Goal: Task Accomplishment & Management: Use online tool/utility

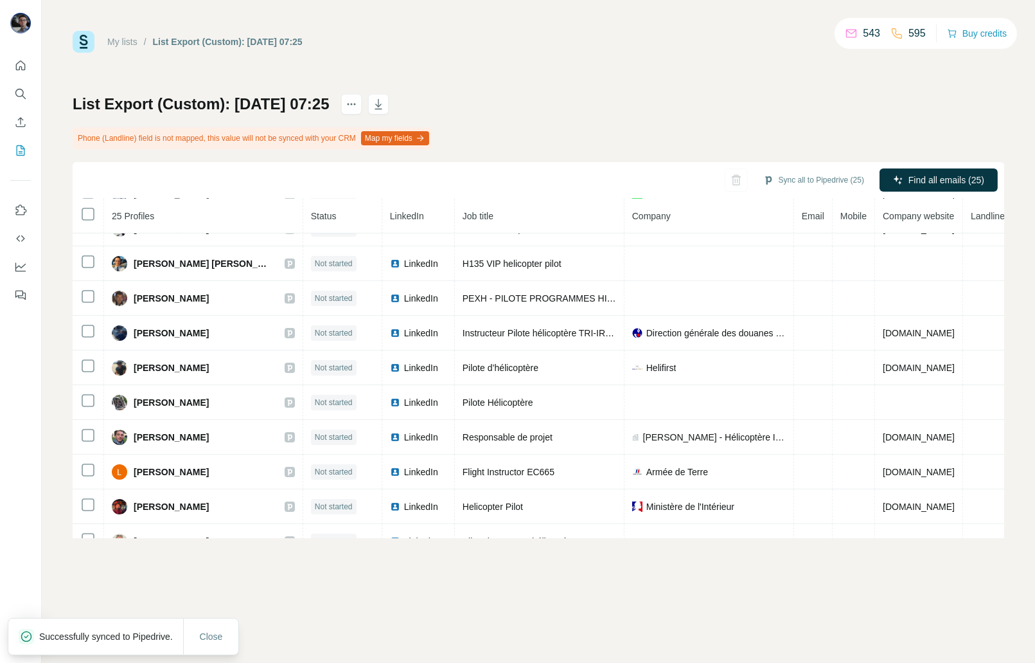
scroll to position [574, 0]
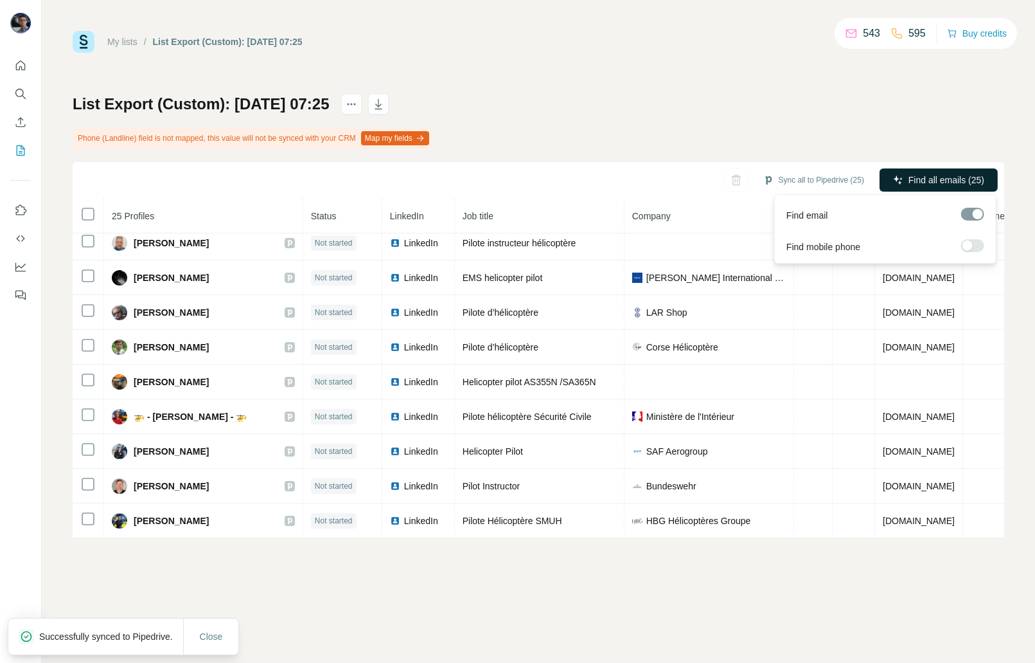
click at [932, 184] on span "Find all emails (25)" at bounding box center [947, 180] width 76 height 13
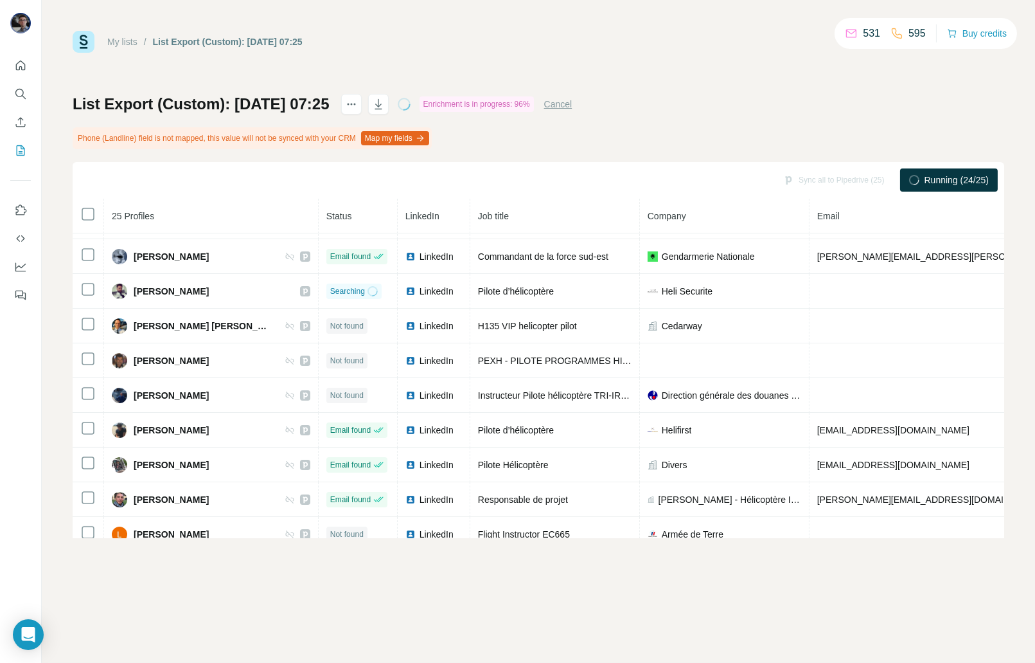
scroll to position [0, 0]
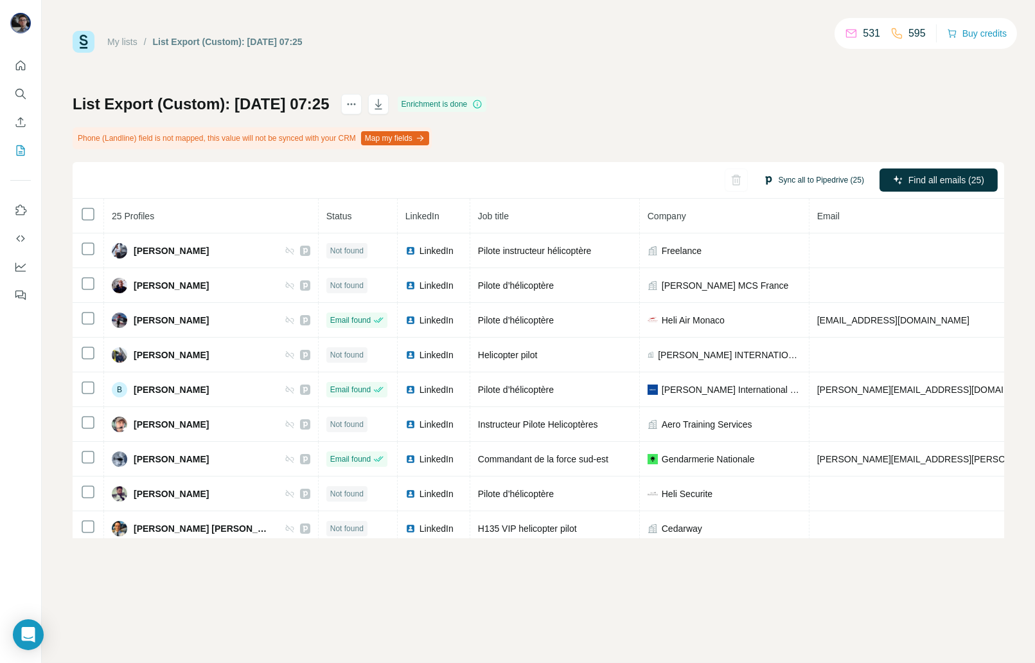
click at [819, 179] on button "Sync all to Pipedrive (25)" at bounding box center [814, 179] width 119 height 19
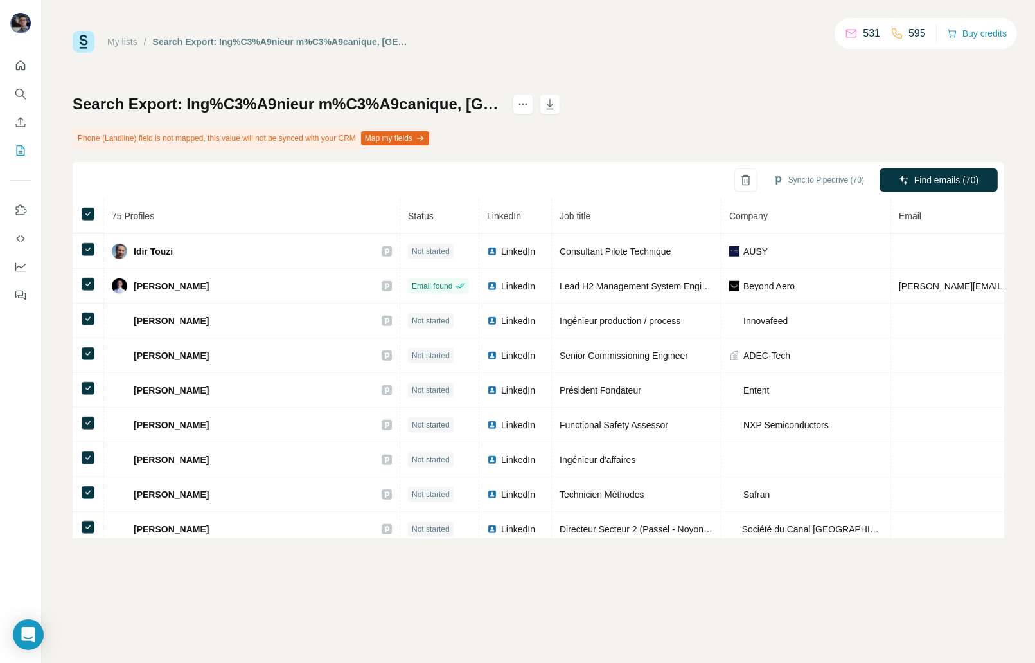
scroll to position [2139, 0]
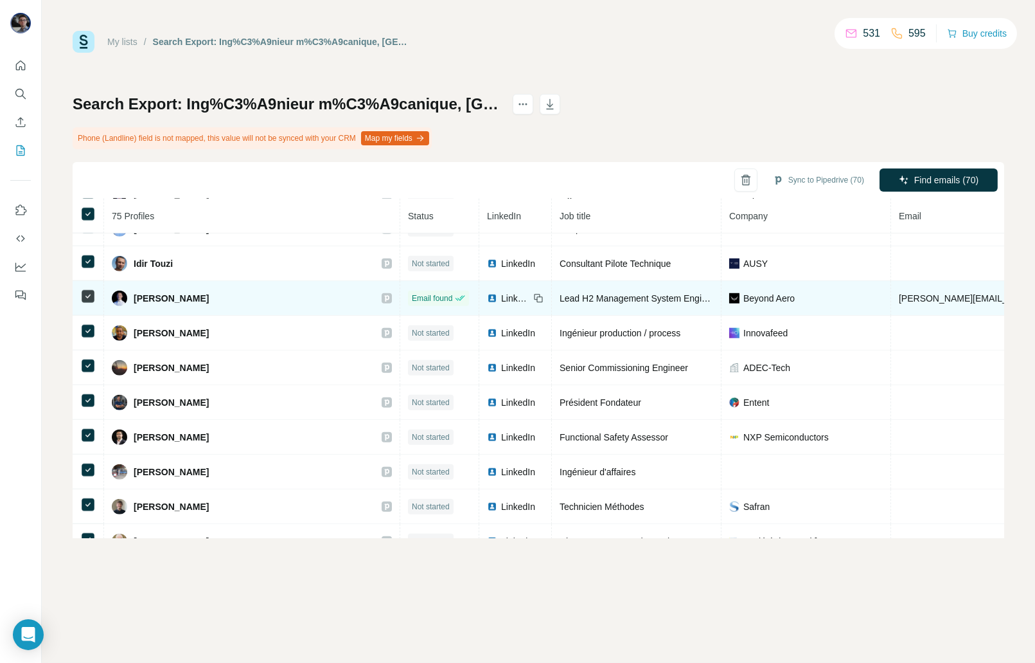
click at [87, 304] on icon at bounding box center [87, 296] width 15 height 15
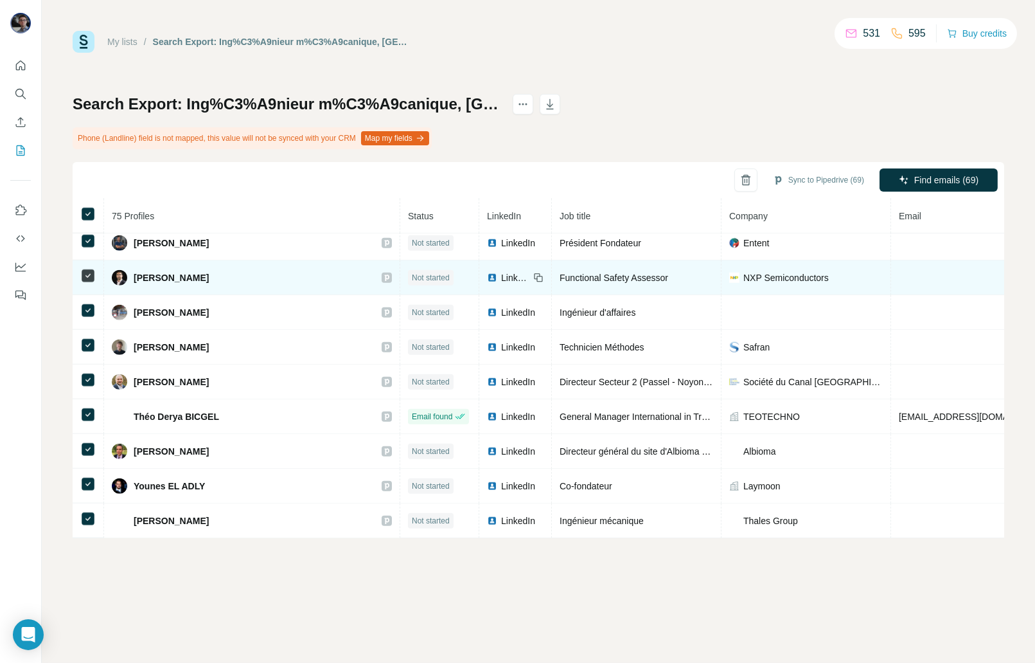
scroll to position [2330, 0]
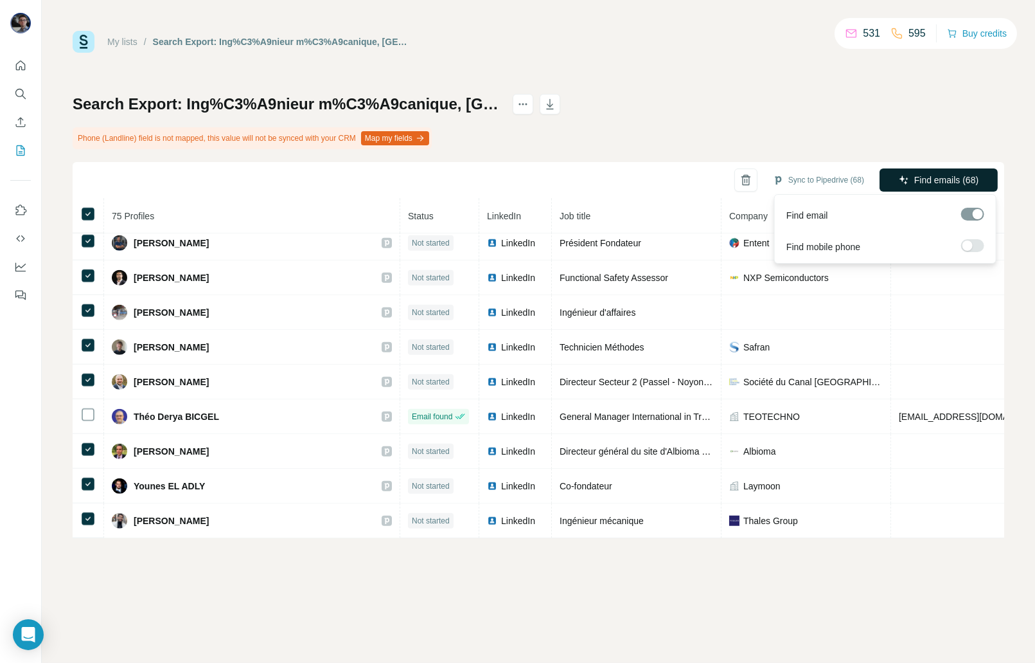
click at [952, 186] on button "Find emails (68)" at bounding box center [939, 179] width 118 height 23
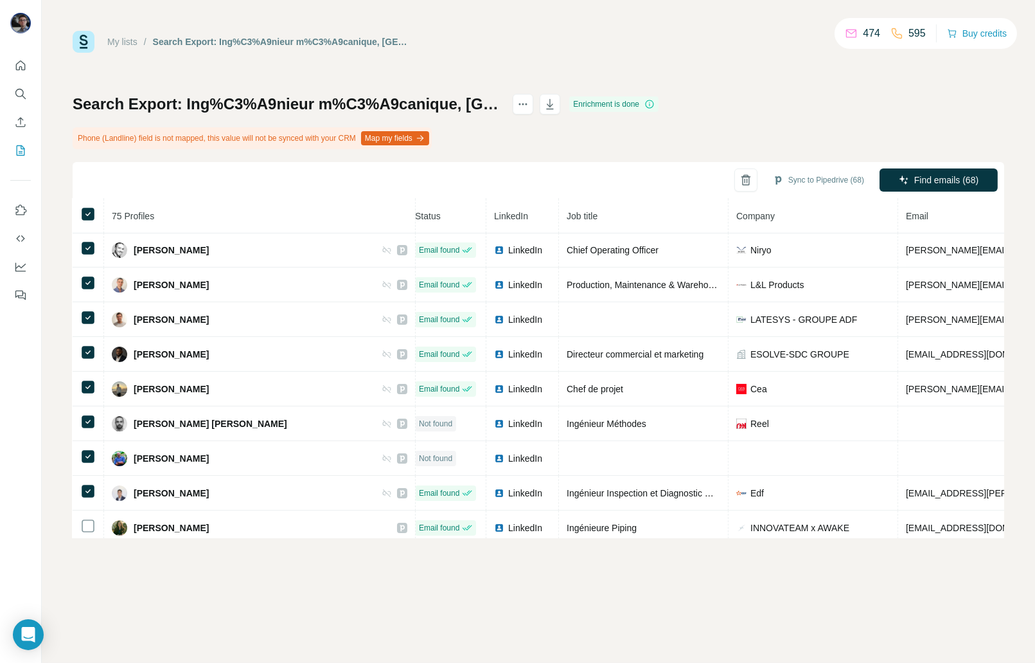
scroll to position [278, 0]
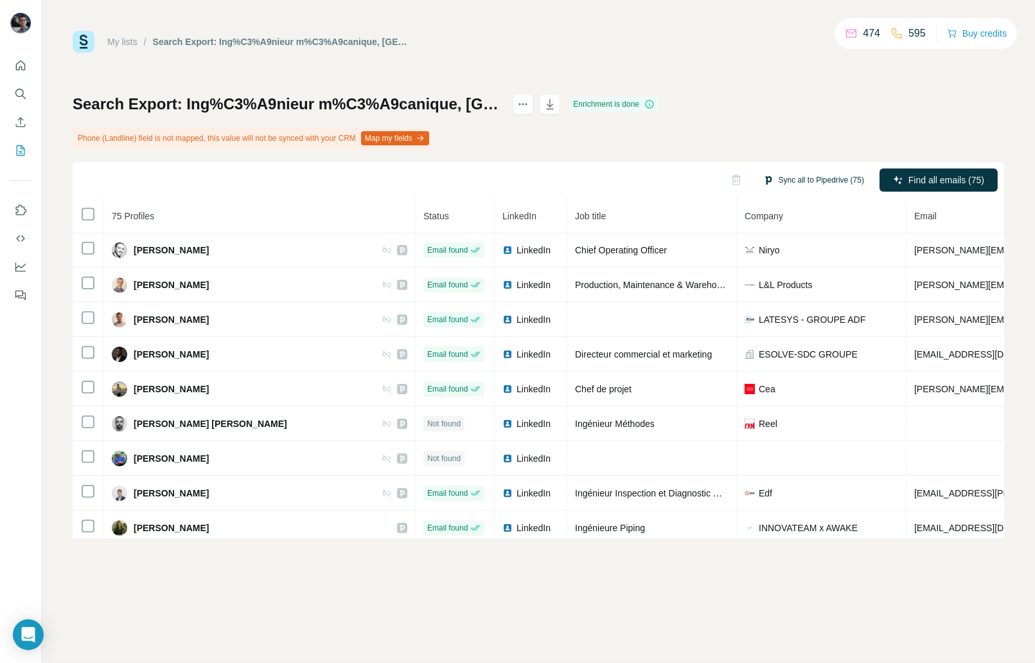
click at [803, 186] on button "Sync all to Pipedrive (75)" at bounding box center [814, 179] width 119 height 19
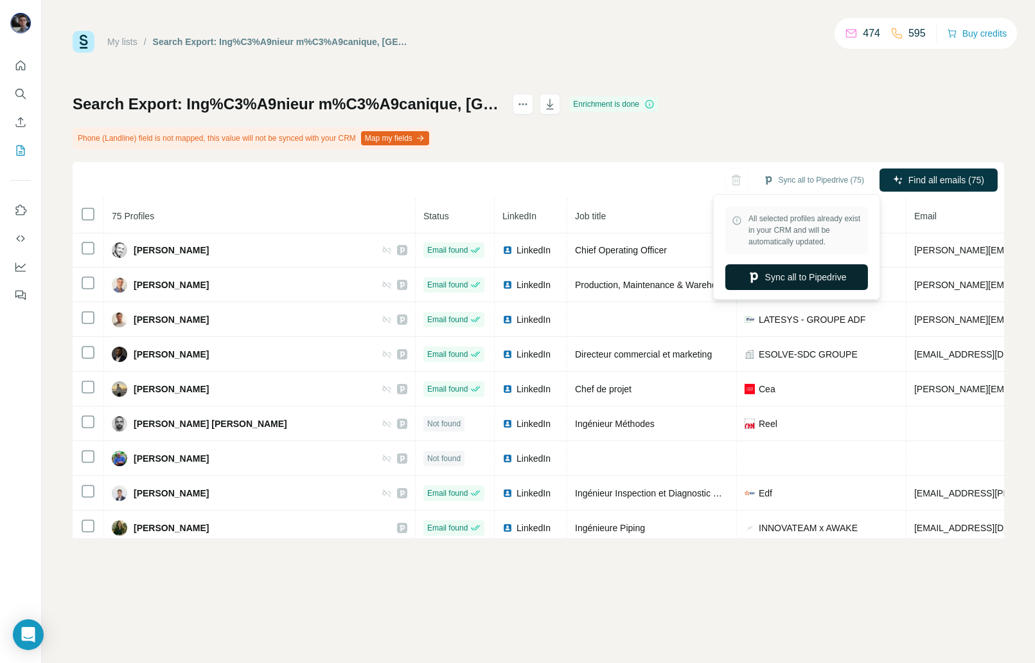
click at [805, 270] on button "Sync all to Pipedrive" at bounding box center [797, 277] width 143 height 26
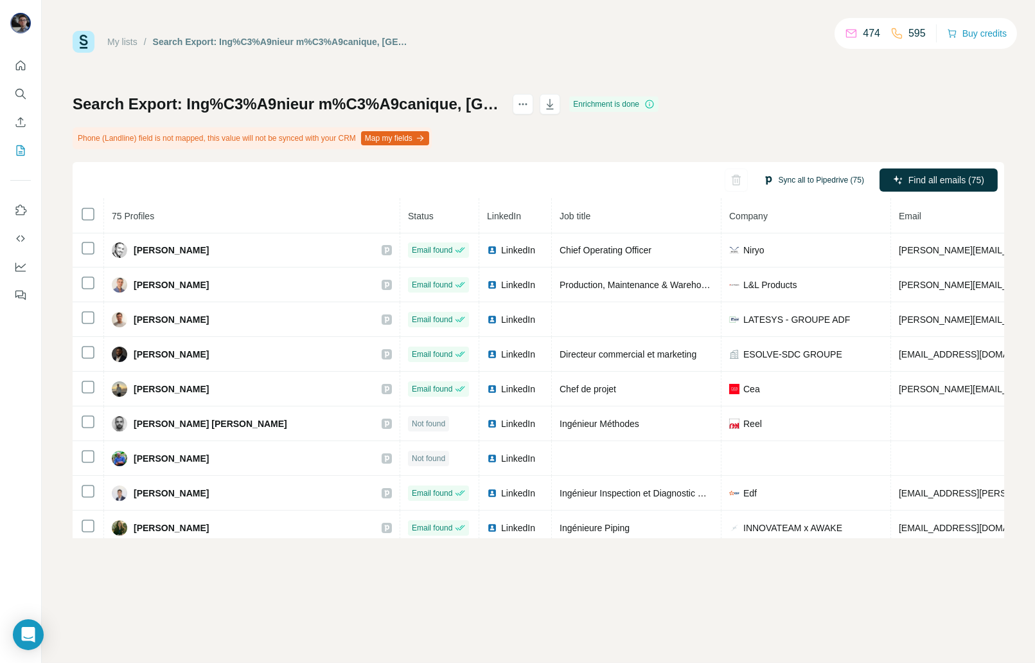
click at [798, 177] on button "Sync all to Pipedrive (75)" at bounding box center [814, 179] width 119 height 19
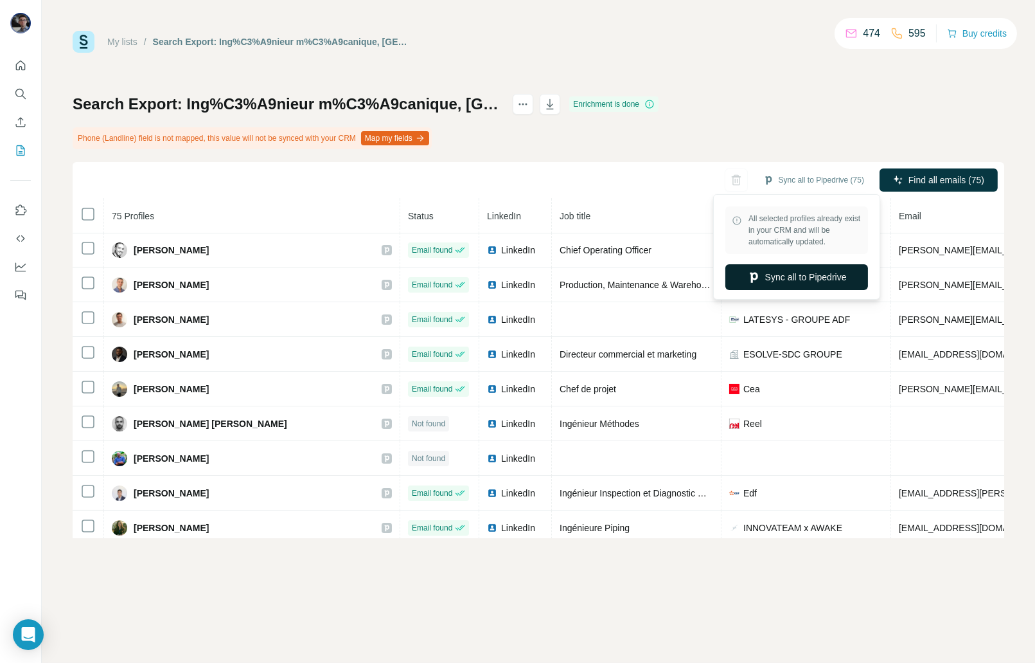
click at [779, 278] on button "Sync all to Pipedrive" at bounding box center [797, 277] width 143 height 26
